Goal: Task Accomplishment & Management: Manage account settings

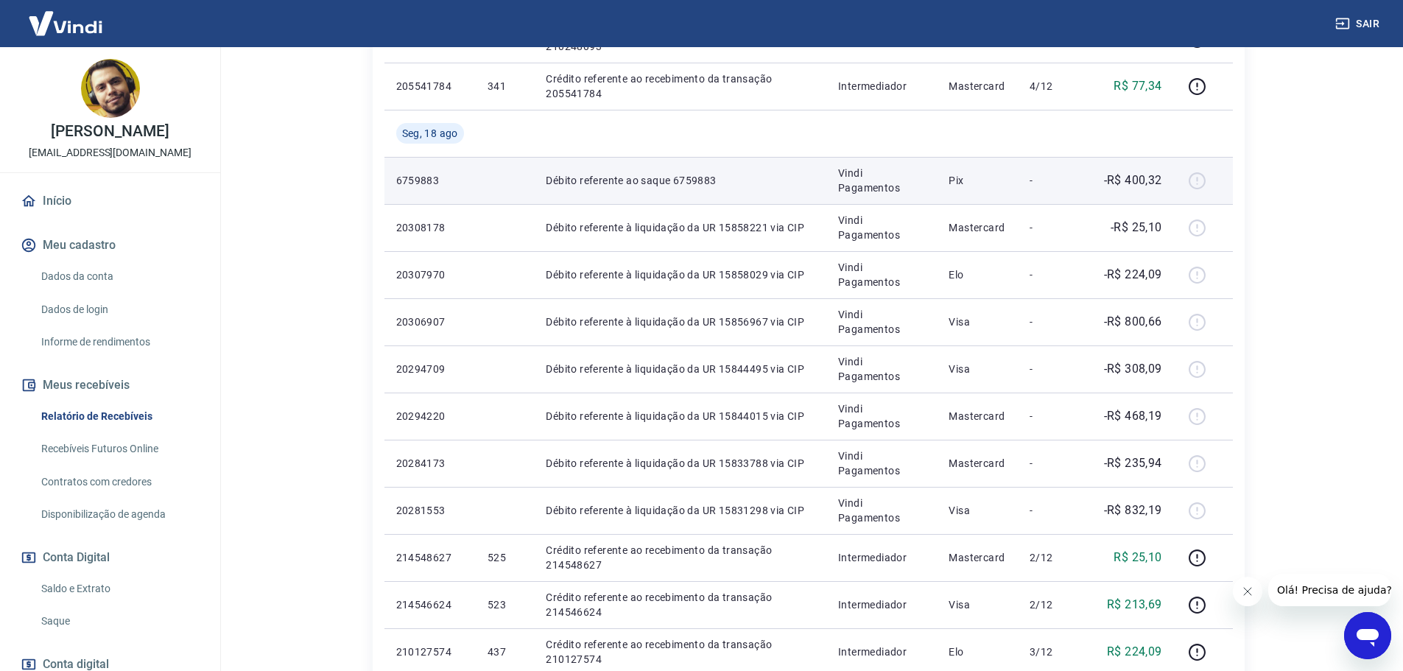
scroll to position [804, 0]
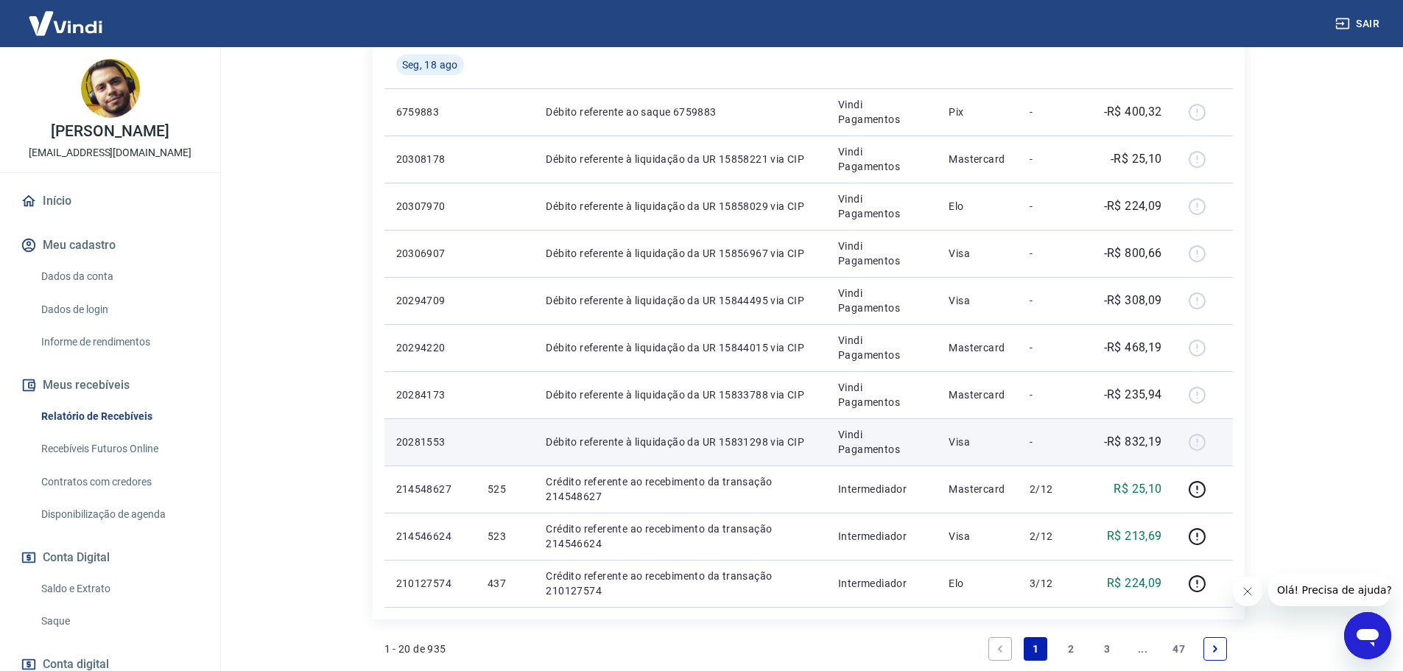
click at [1201, 441] on div at bounding box center [1203, 442] width 35 height 24
click at [1199, 441] on div at bounding box center [1203, 442] width 35 height 24
click at [668, 442] on p "Débito referente à liquidação da UR 15831298 via CIP" at bounding box center [680, 442] width 269 height 15
click at [1194, 441] on div at bounding box center [1203, 442] width 35 height 24
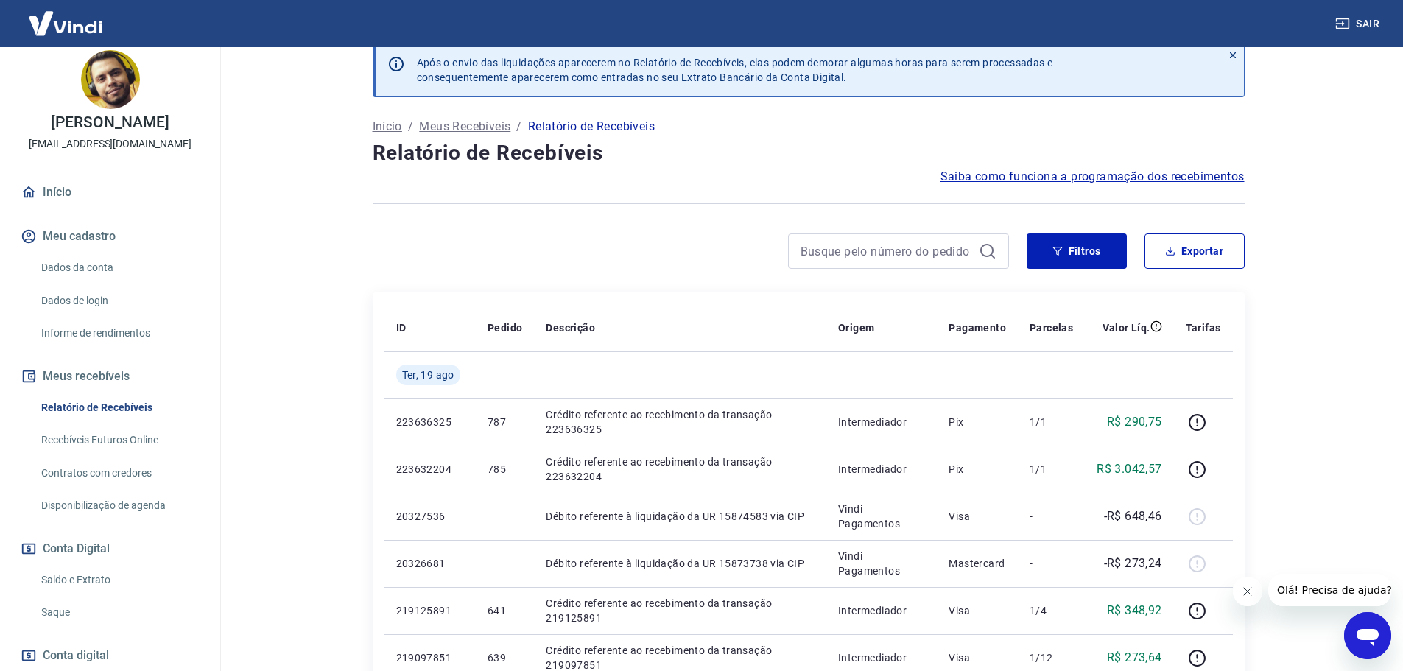
scroll to position [69, 0]
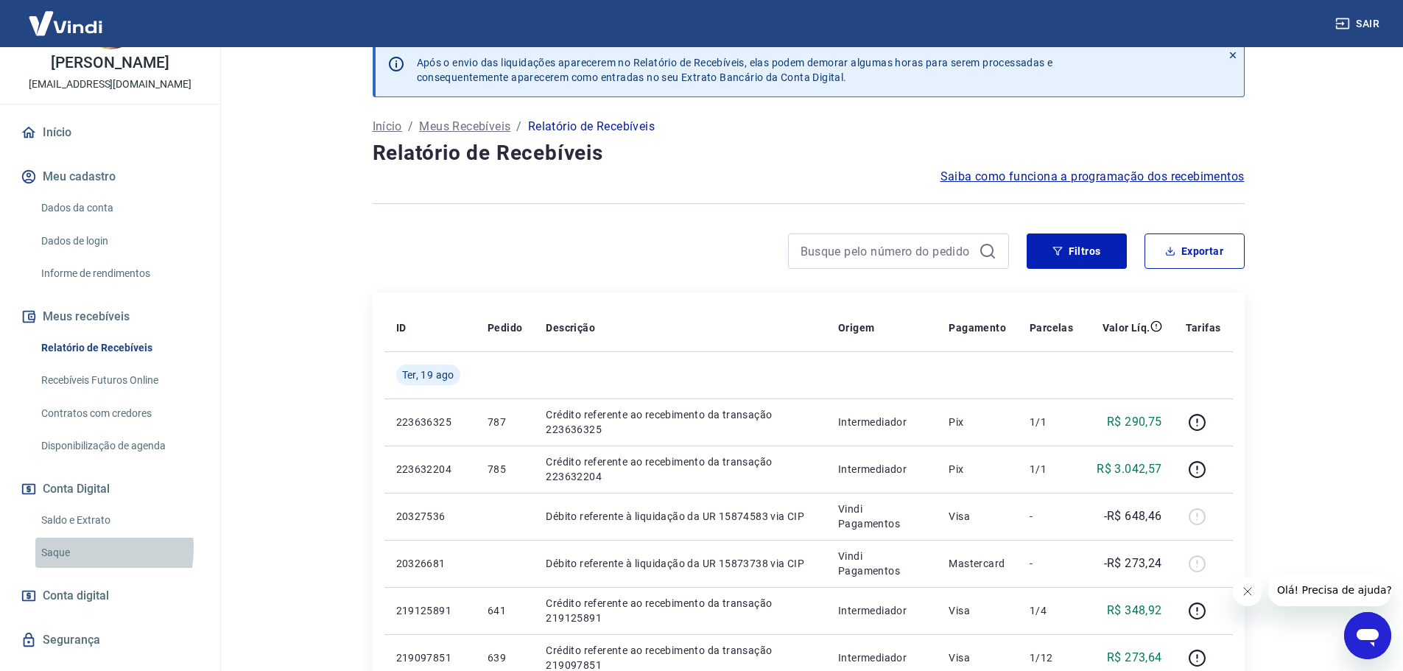
click at [64, 548] on link "Saque" at bounding box center [118, 553] width 167 height 30
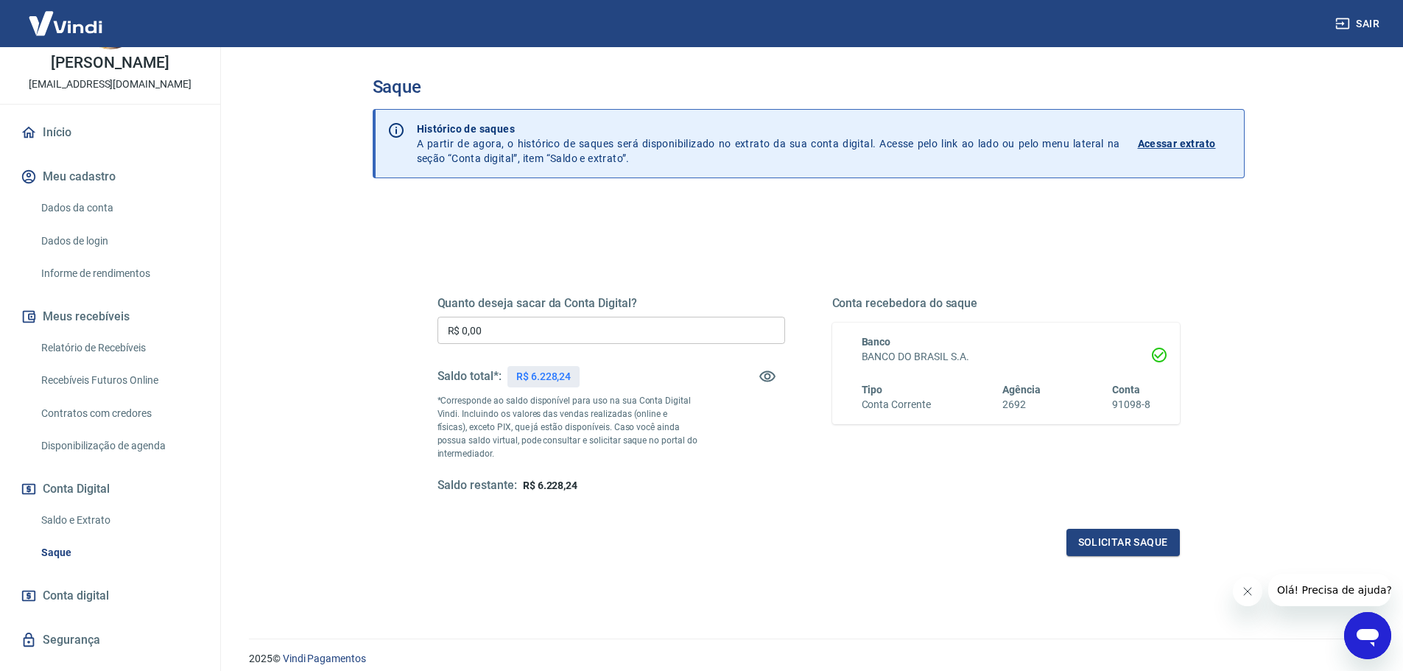
click at [626, 322] on input "R$ 0,00" at bounding box center [612, 330] width 348 height 27
type input "R$ 3.000,00"
click at [1129, 550] on button "Solicitar saque" at bounding box center [1123, 542] width 113 height 27
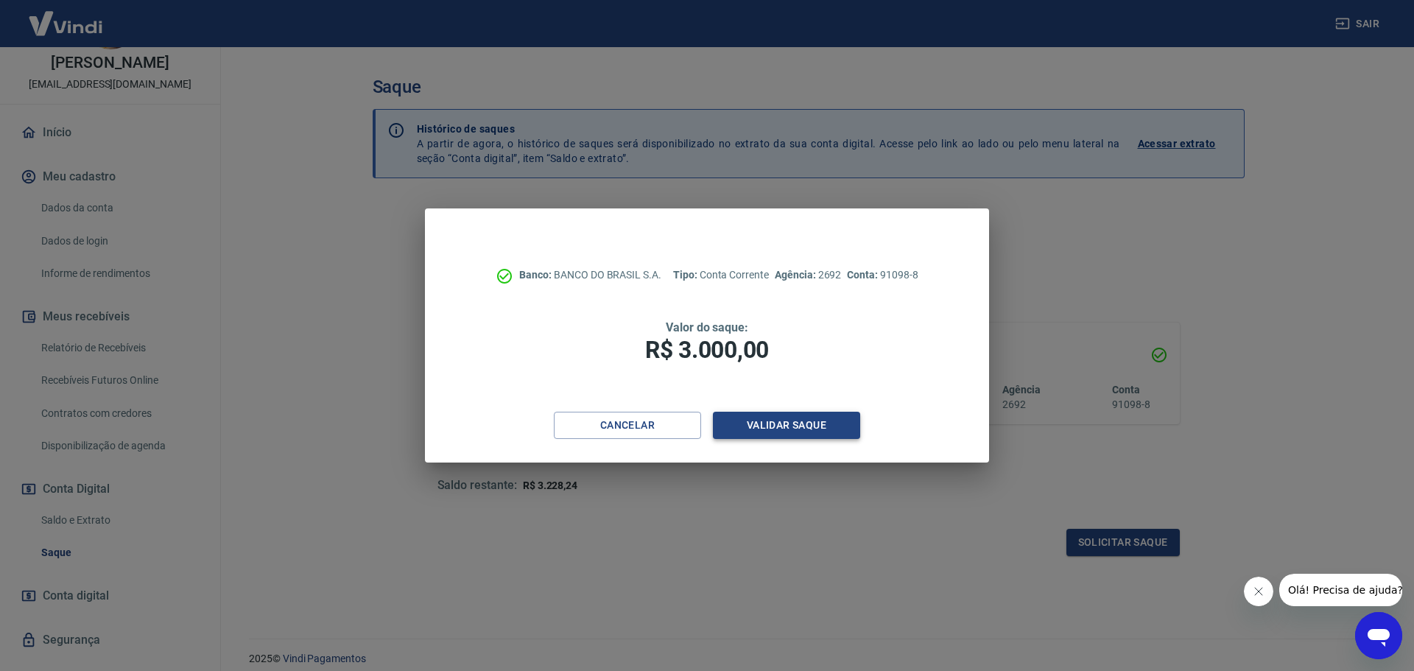
click at [770, 424] on button "Validar saque" at bounding box center [786, 425] width 147 height 27
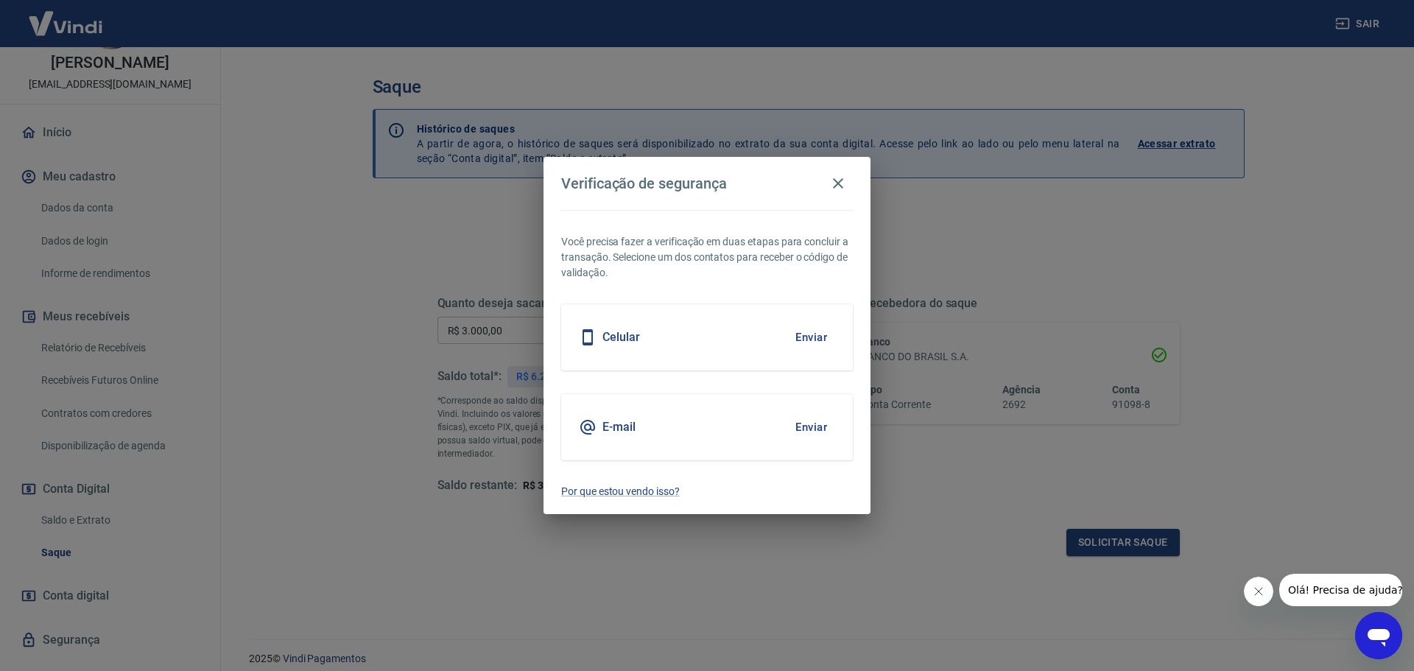
click at [704, 421] on div "E-mail Enviar" at bounding box center [707, 427] width 292 height 66
click at [807, 427] on button "Enviar" at bounding box center [812, 427] width 48 height 31
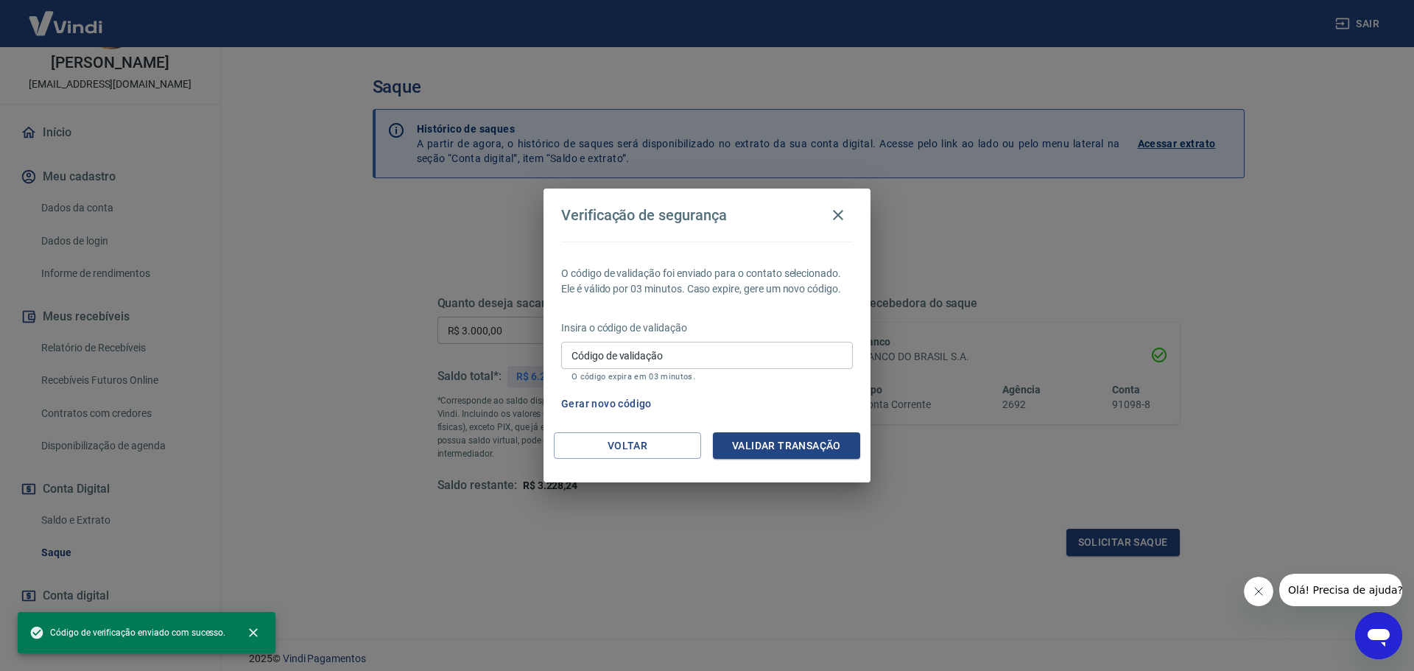
click at [752, 357] on input "Código de validação" at bounding box center [707, 355] width 292 height 27
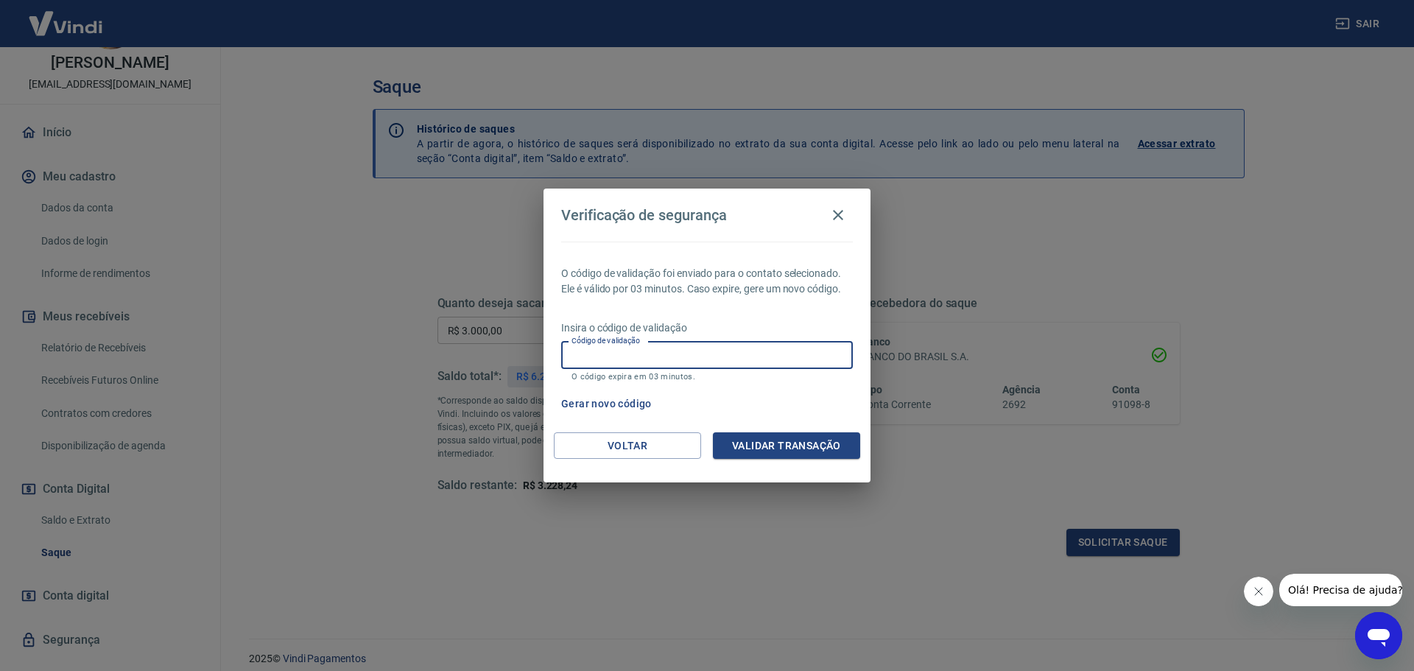
paste input "375313"
type input "375313"
click at [783, 442] on button "Validar transação" at bounding box center [786, 445] width 147 height 27
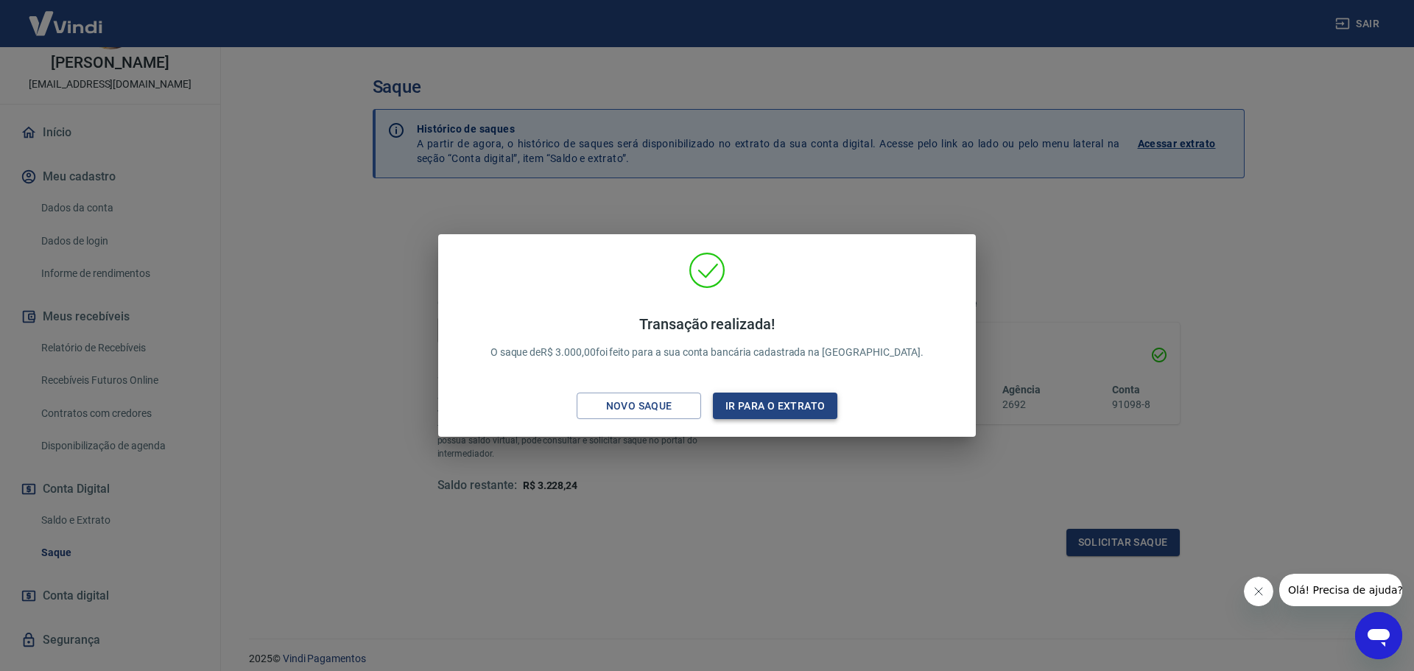
click at [757, 402] on button "Ir para o extrato" at bounding box center [775, 406] width 125 height 27
